Goal: Navigation & Orientation: Go to known website

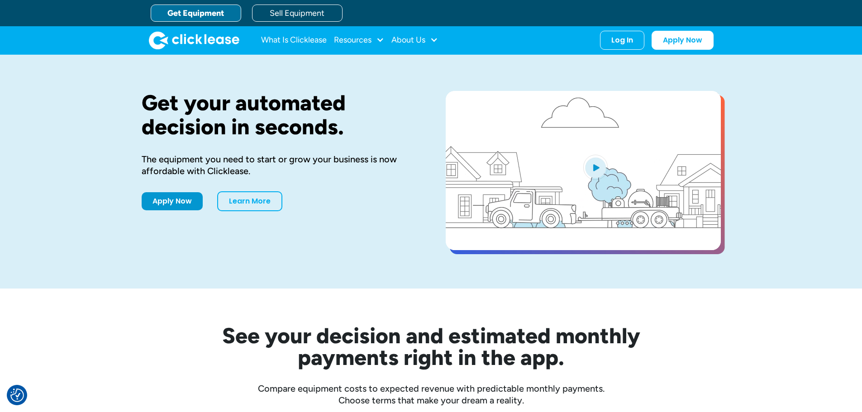
click at [617, 43] on div "Log In" at bounding box center [622, 40] width 22 height 9
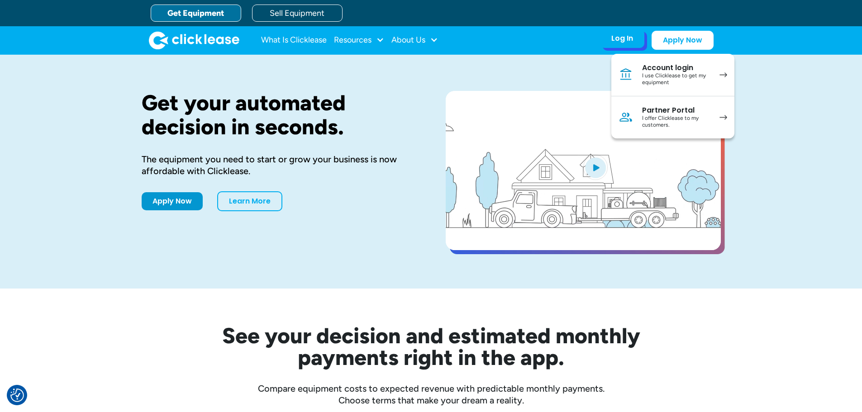
click at [661, 74] on div "I use Clicklease to get my equipment" at bounding box center [676, 79] width 68 height 14
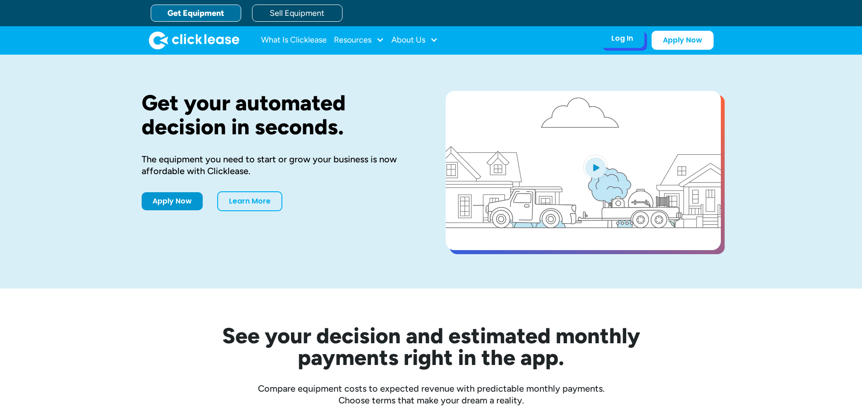
click at [617, 38] on div "Log In" at bounding box center [622, 38] width 22 height 9
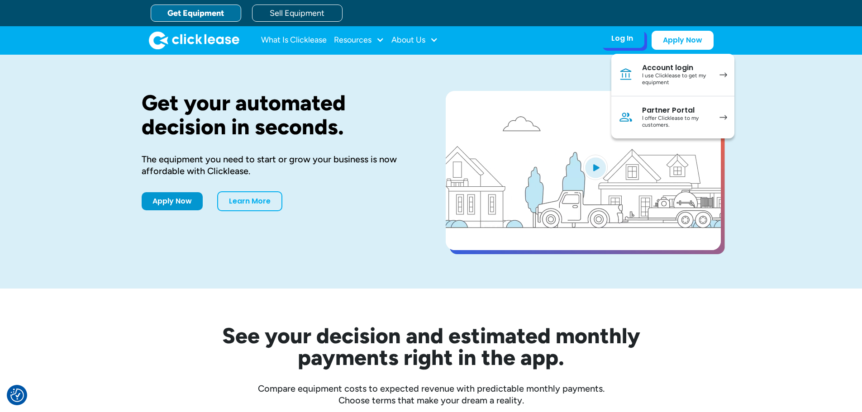
click at [644, 108] on div "Partner Portal" at bounding box center [676, 110] width 68 height 9
